Goal: Information Seeking & Learning: Find specific page/section

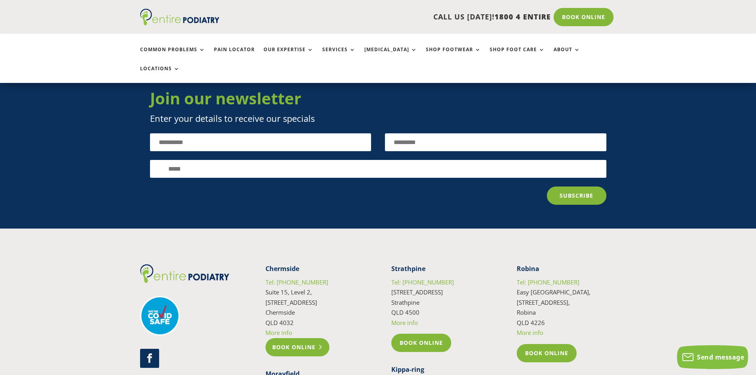
click at [289, 338] on link "Book Online" at bounding box center [298, 347] width 64 height 18
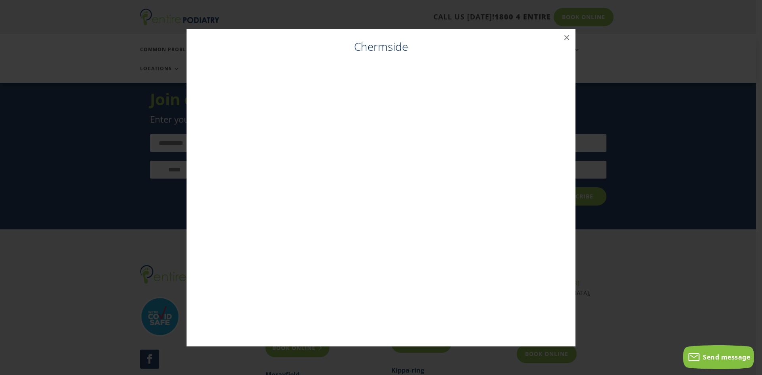
scroll to position [4266, 0]
click at [564, 38] on button "×" at bounding box center [566, 37] width 17 height 17
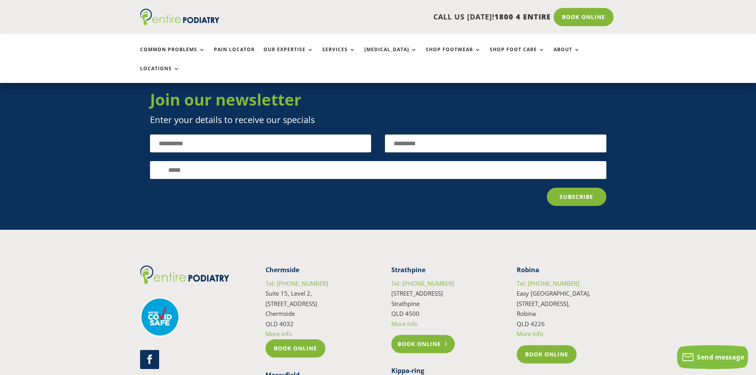
click at [433, 335] on link "Book Online" at bounding box center [423, 344] width 64 height 18
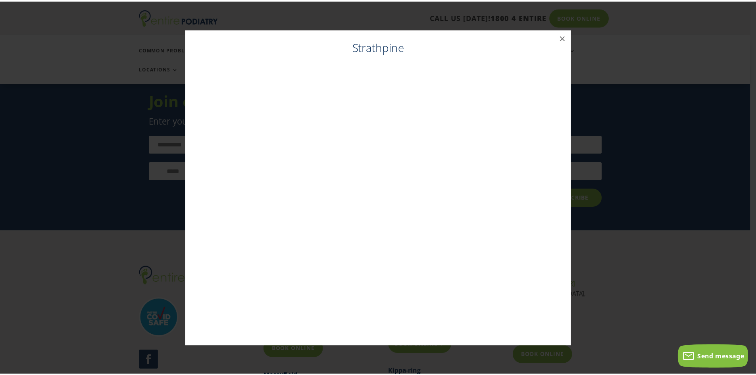
scroll to position [4265, 0]
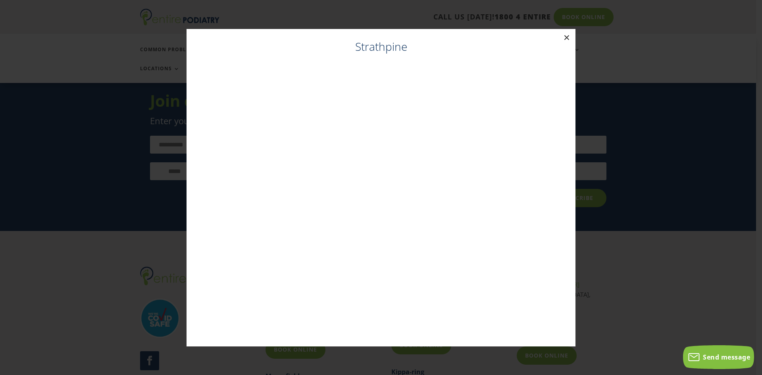
click at [568, 38] on button "×" at bounding box center [566, 37] width 17 height 17
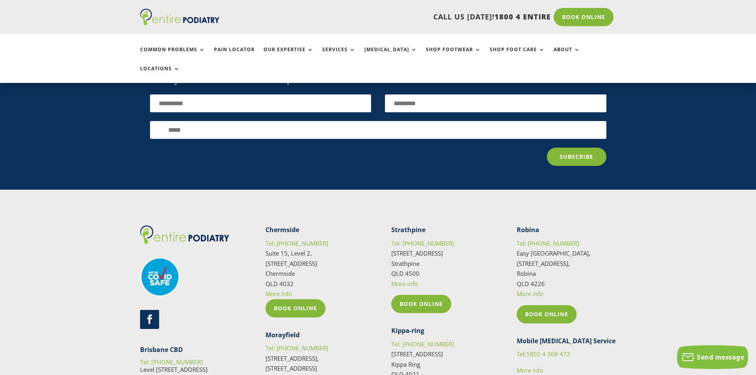
scroll to position [4306, 0]
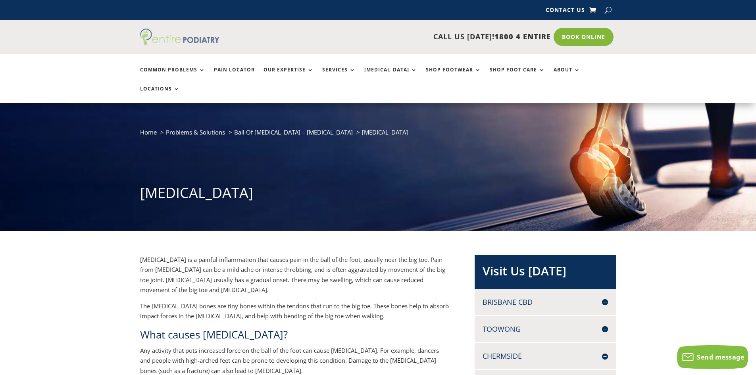
click at [185, 35] on img at bounding box center [179, 37] width 79 height 17
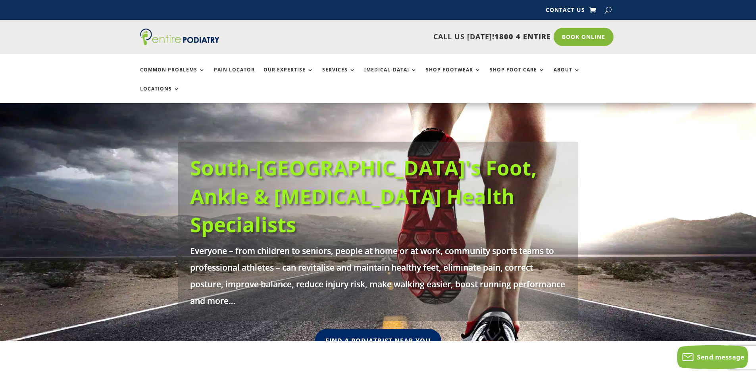
click at [607, 7] on button "button" at bounding box center [608, 10] width 7 height 12
type input "****"
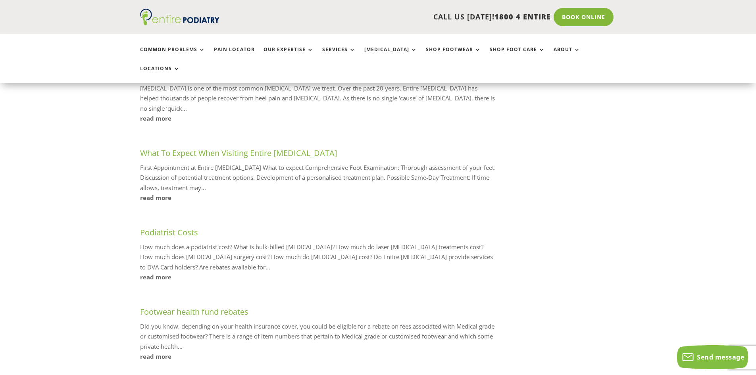
scroll to position [381, 0]
click at [174, 227] on link "Podiatrist Costs" at bounding box center [169, 232] width 58 height 11
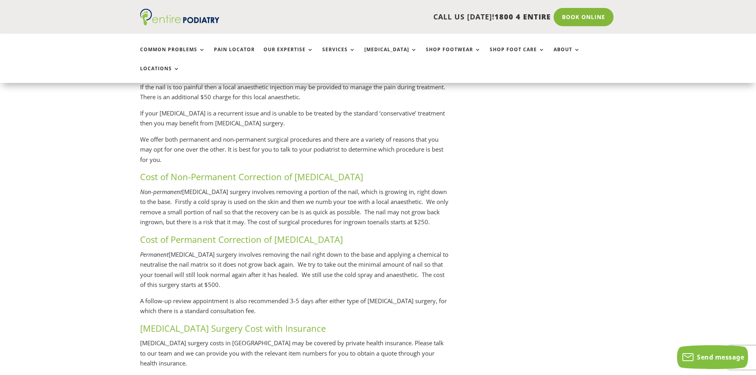
scroll to position [1556, 0]
